Goal: Task Accomplishment & Management: Manage account settings

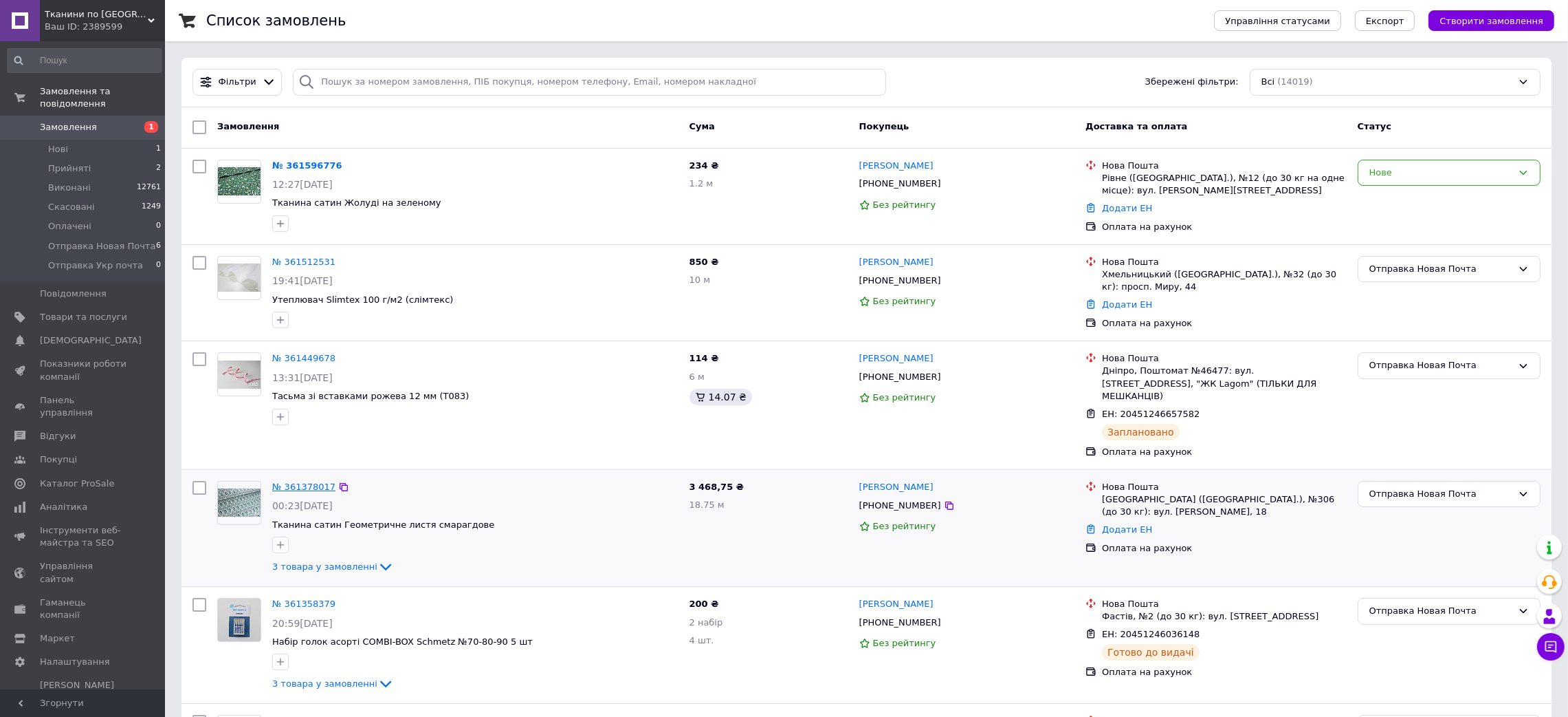
click at [296, 482] on link "№ 361378017" at bounding box center [303, 487] width 63 height 10
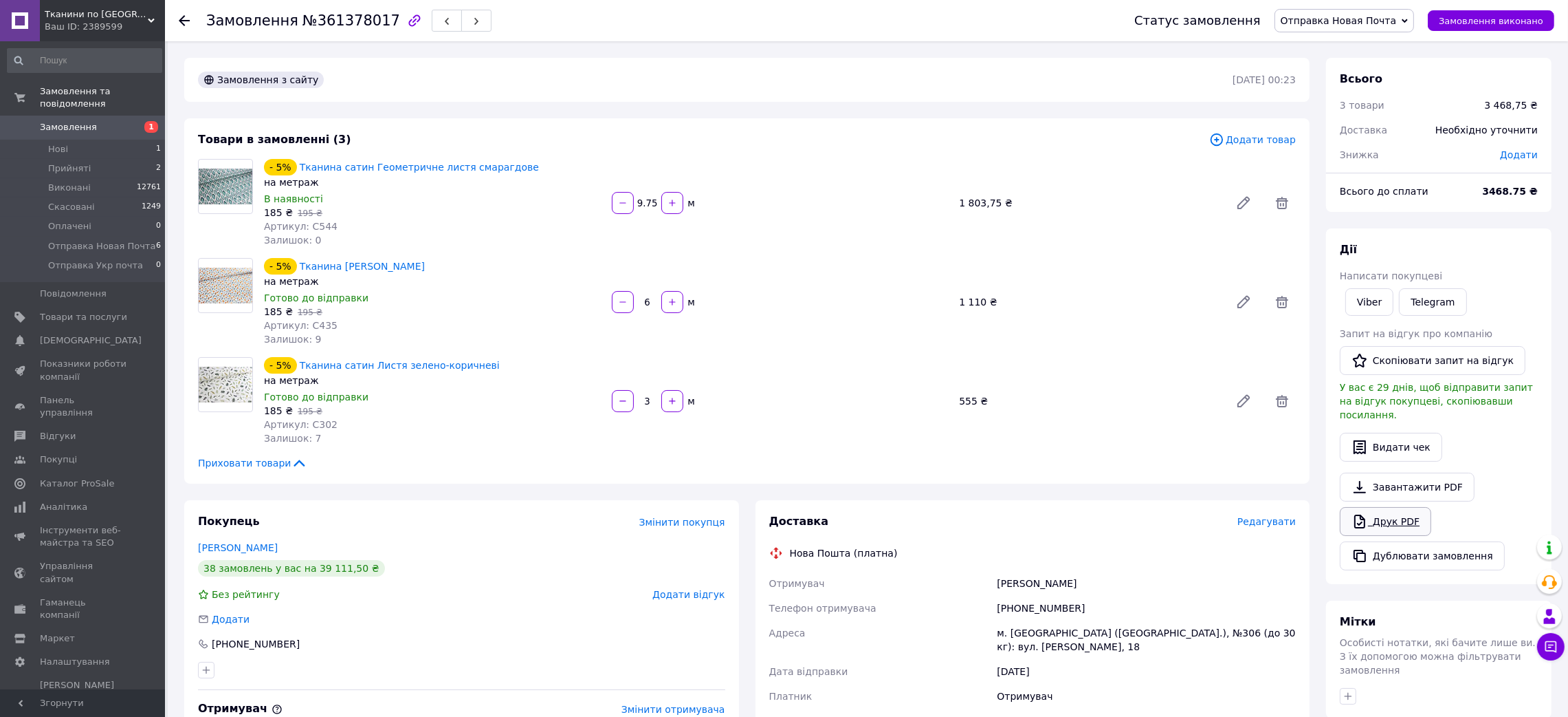
click at [1369, 507] on link "Друк PDF" at bounding box center [1386, 521] width 91 height 29
click at [184, 15] on use at bounding box center [184, 21] width 11 height 11
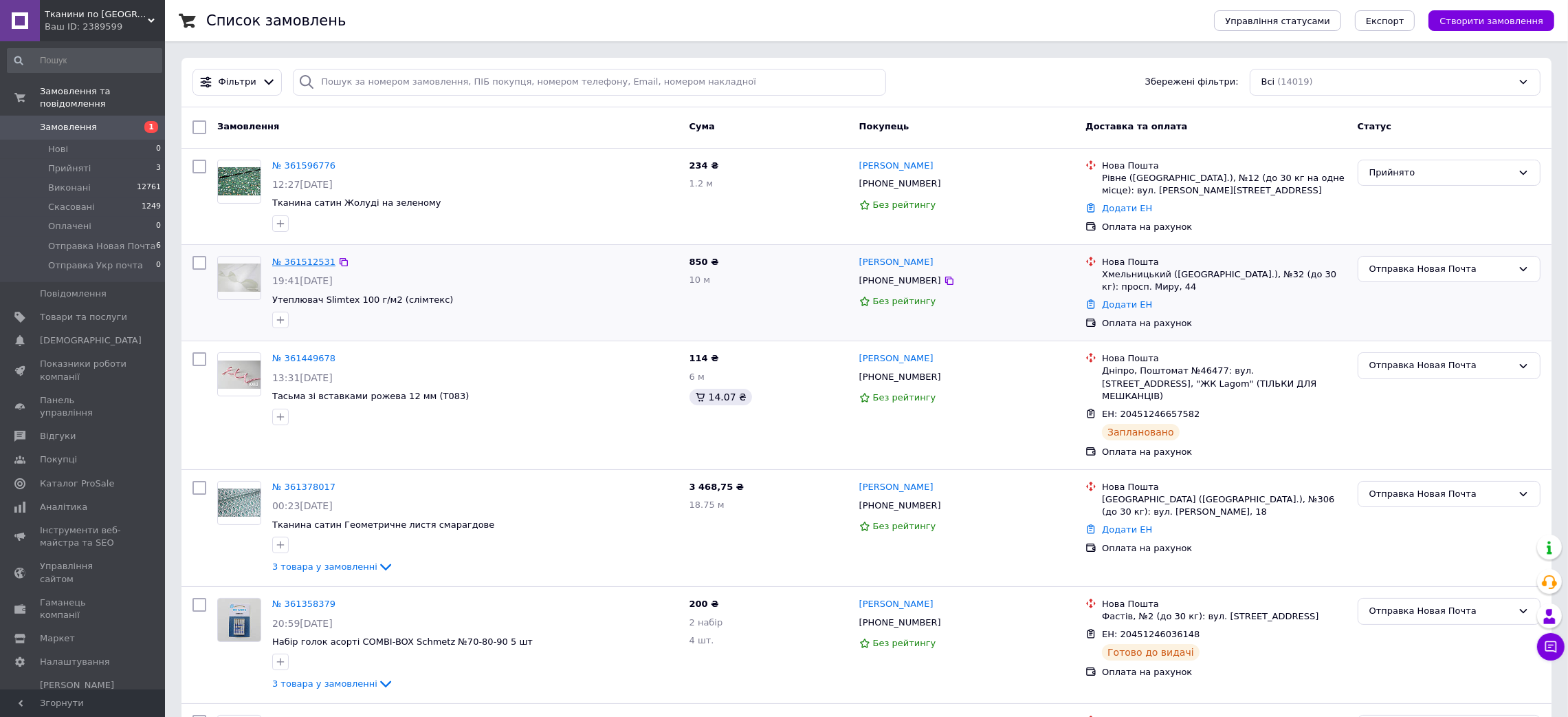
click at [294, 263] on link "№ 361512531" at bounding box center [303, 261] width 63 height 10
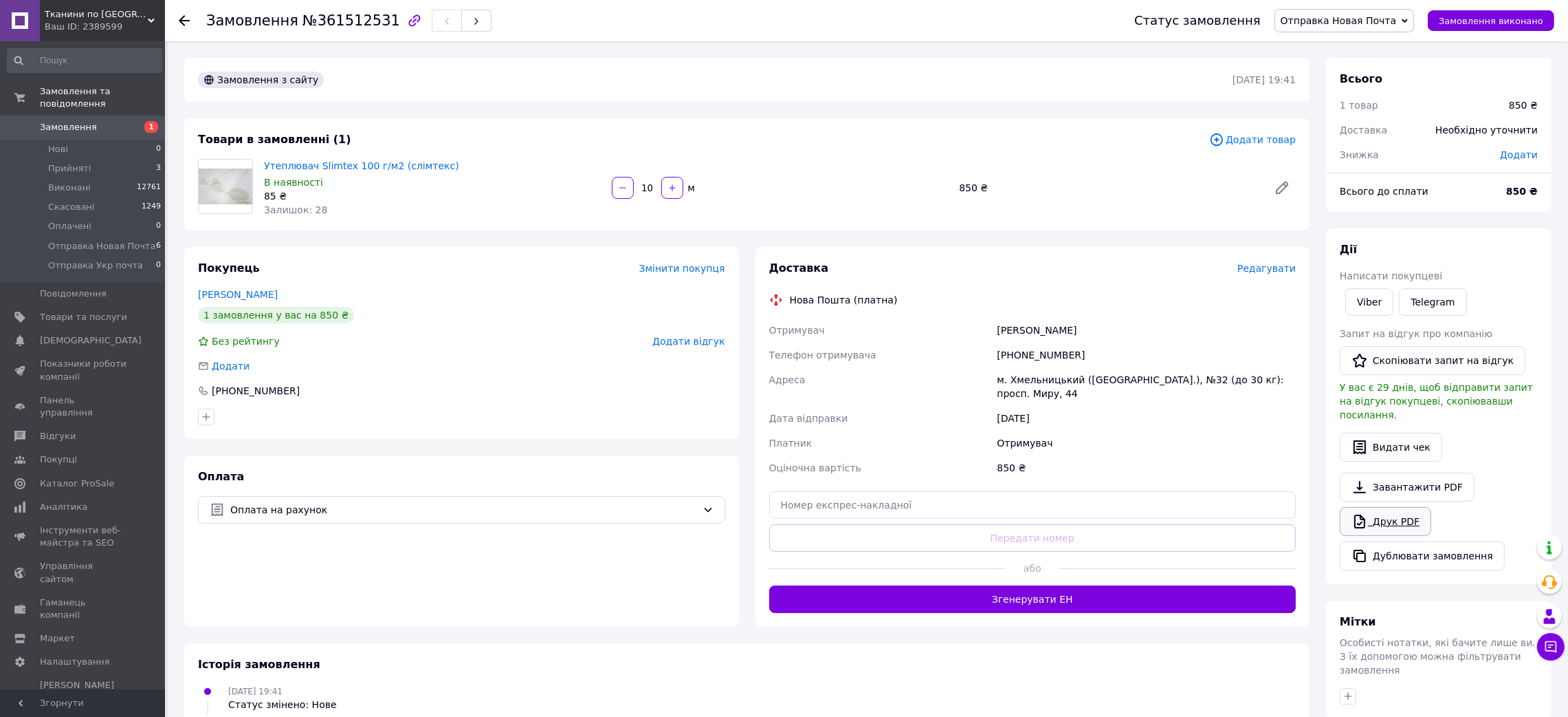
click at [1371, 509] on link "Друк PDF" at bounding box center [1386, 521] width 91 height 29
